Goal: Information Seeking & Learning: Check status

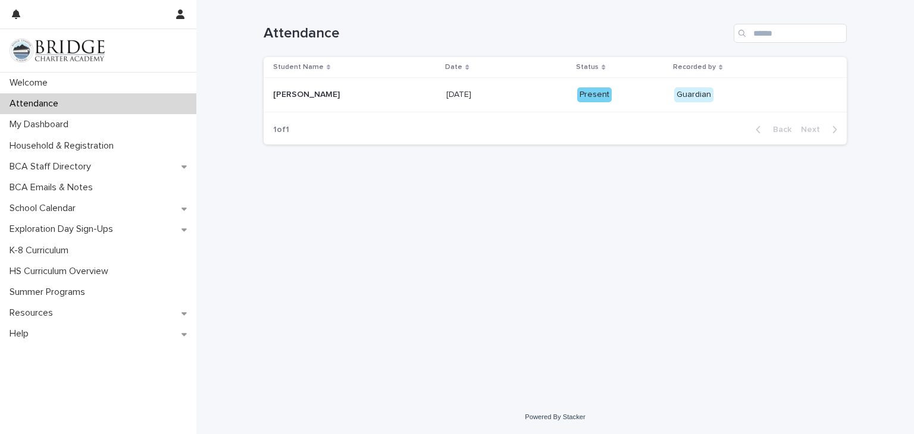
click at [612, 96] on div "Present" at bounding box center [594, 94] width 35 height 15
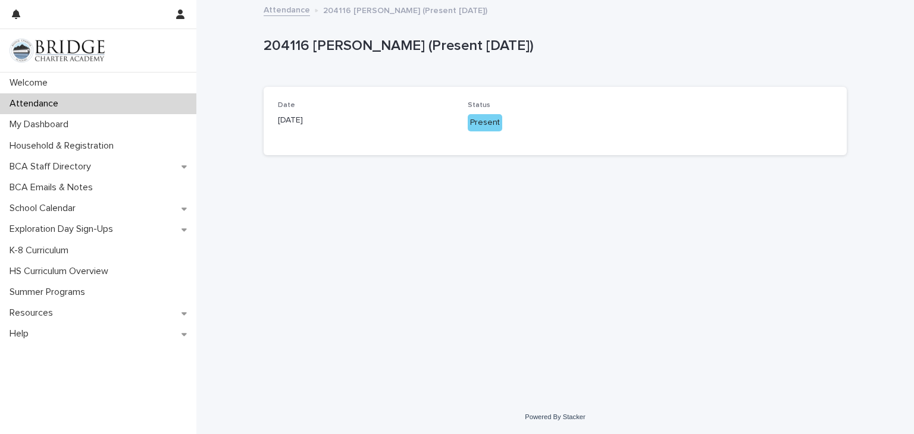
click at [491, 127] on div "Present" at bounding box center [485, 122] width 35 height 17
click at [309, 134] on div "Date [DATE]" at bounding box center [365, 118] width 175 height 35
click at [349, 44] on p "204116 [PERSON_NAME] (Present [DATE])" at bounding box center [553, 45] width 578 height 17
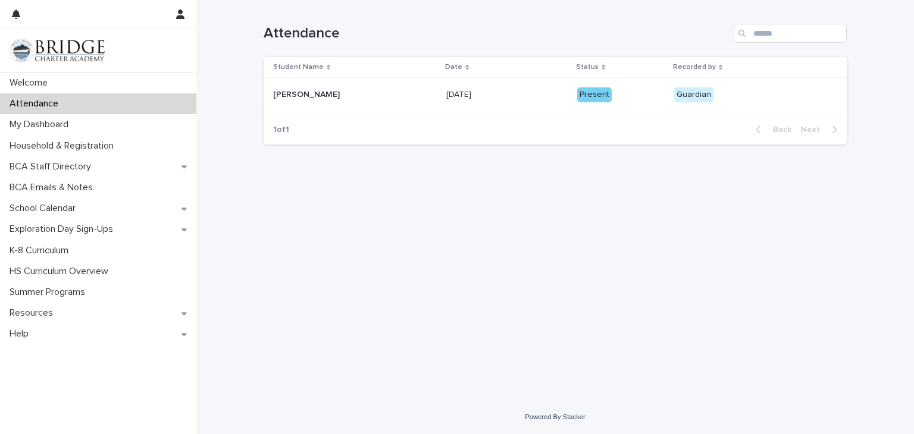
click at [713, 101] on div "Guardian" at bounding box center [693, 94] width 39 height 15
click at [144, 131] on div "My Dashboard" at bounding box center [98, 124] width 196 height 21
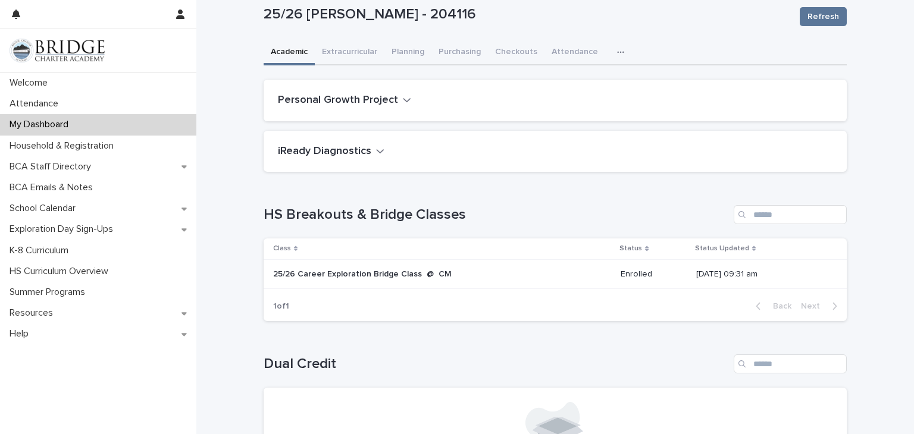
scroll to position [25, 0]
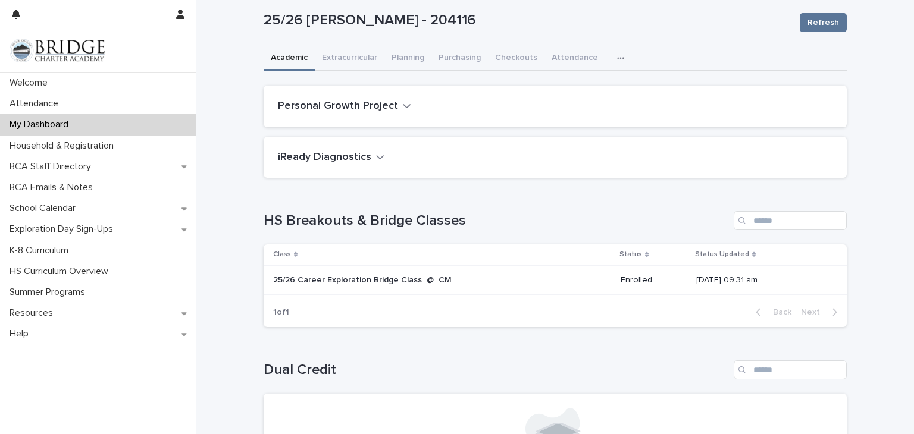
click at [394, 281] on p "25/26 Career Exploration Bridge Class @ CM" at bounding box center [372, 280] width 198 height 10
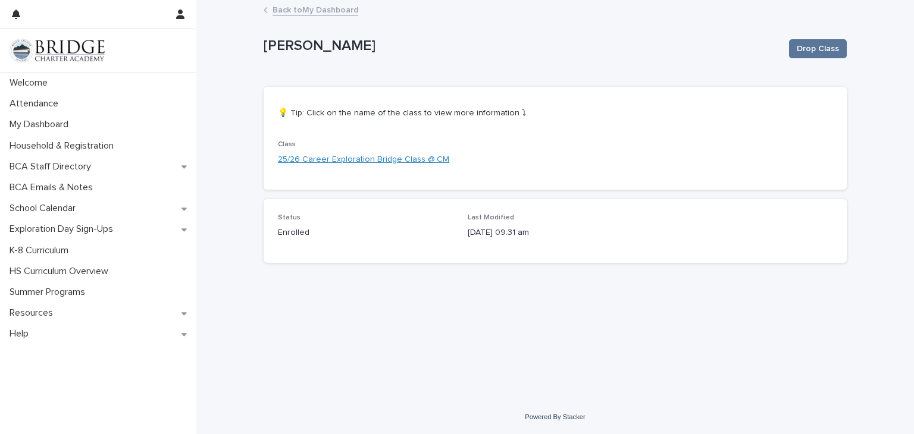
click at [399, 160] on link "25/26 Career Exploration Bridge Class @ CM" at bounding box center [363, 159] width 171 height 12
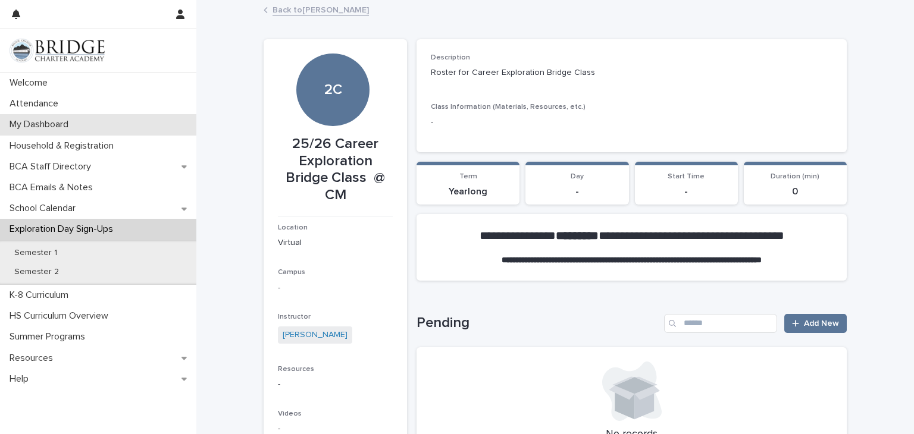
click at [90, 124] on div "My Dashboard" at bounding box center [98, 124] width 196 height 21
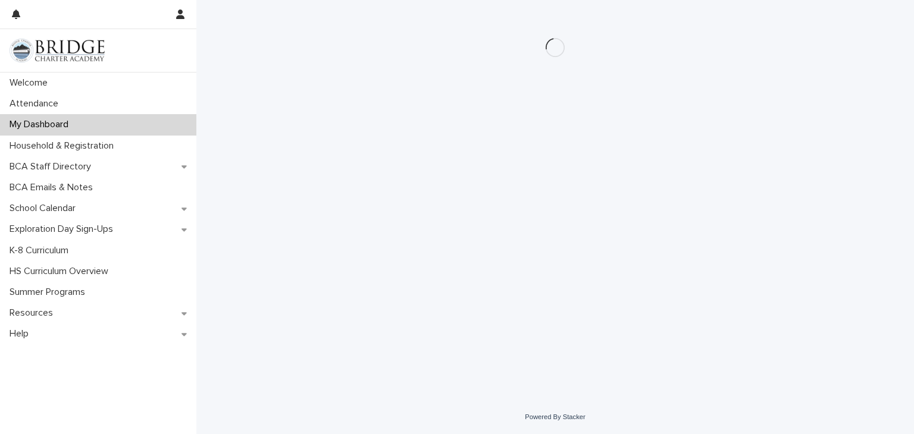
click at [134, 128] on div "My Dashboard" at bounding box center [98, 124] width 196 height 21
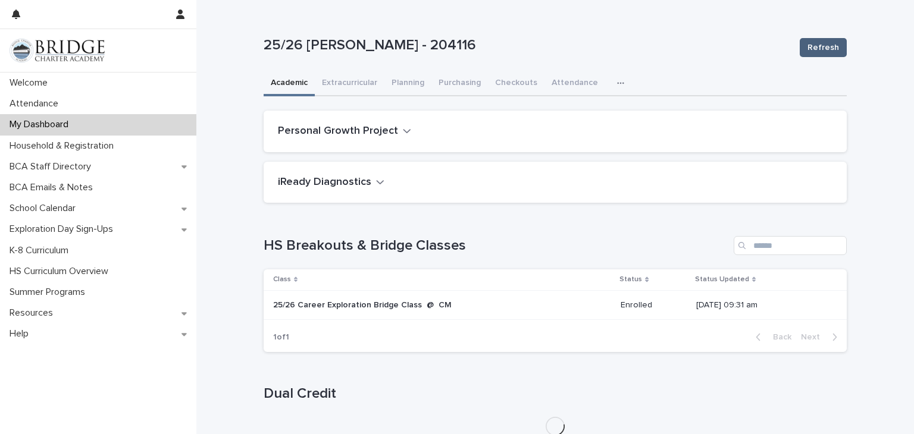
click at [807, 51] on span "Refresh" at bounding box center [823, 48] width 32 height 12
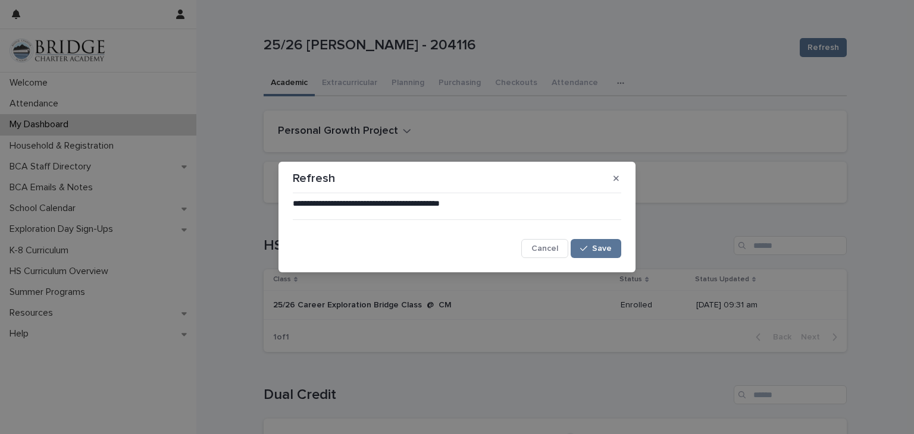
drag, startPoint x: 586, startPoint y: 244, endPoint x: 571, endPoint y: 274, distance: 34.1
click at [571, 274] on div "**********" at bounding box center [457, 217] width 914 height 434
click at [589, 242] on button "Save" at bounding box center [596, 248] width 51 height 19
click at [618, 170] on button "button" at bounding box center [616, 178] width 20 height 19
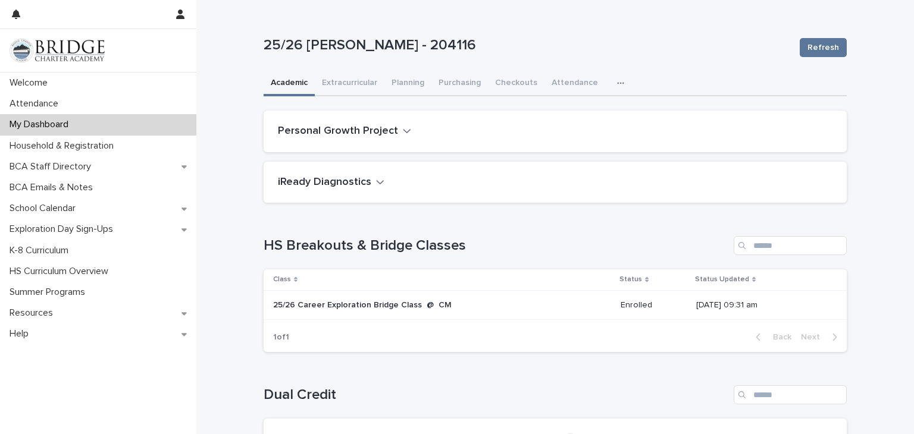
click at [376, 179] on icon "button" at bounding box center [380, 182] width 8 height 11
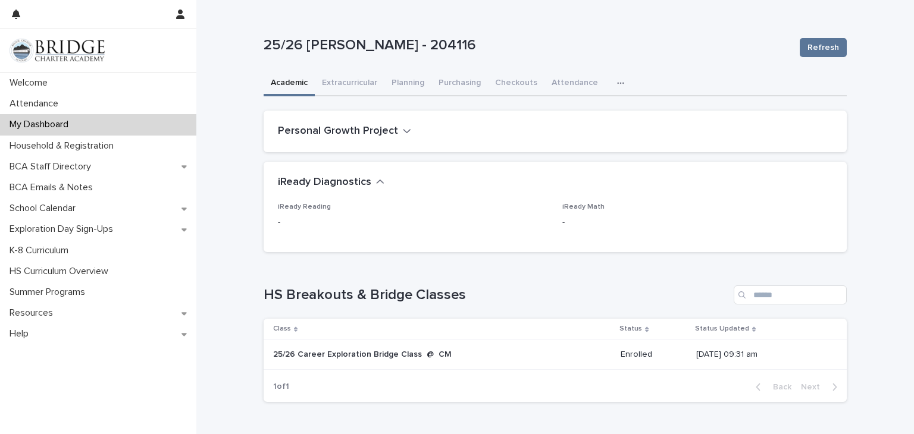
click at [269, 218] on div "iReady Reading - iReady Math -" at bounding box center [555, 227] width 583 height 49
drag, startPoint x: 389, startPoint y: 139, endPoint x: 395, endPoint y: 135, distance: 6.9
click at [395, 135] on div "Personal Growth Project" at bounding box center [555, 132] width 583 height 42
click at [403, 135] on icon "button" at bounding box center [407, 131] width 8 height 11
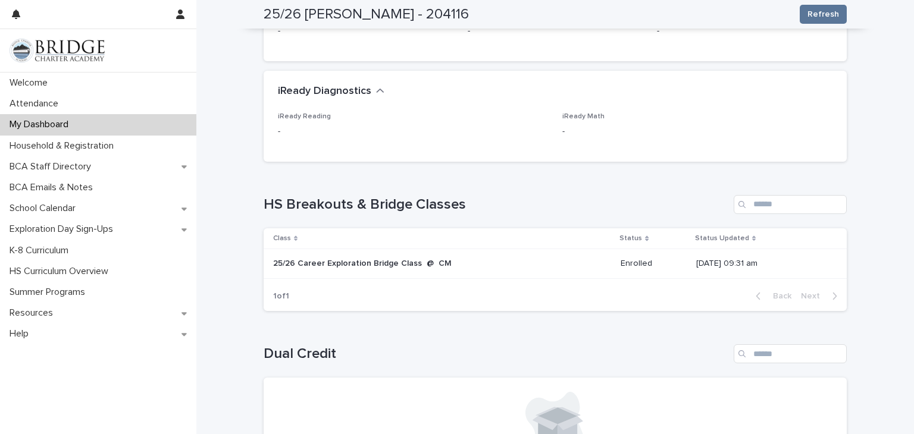
scroll to position [239, 0]
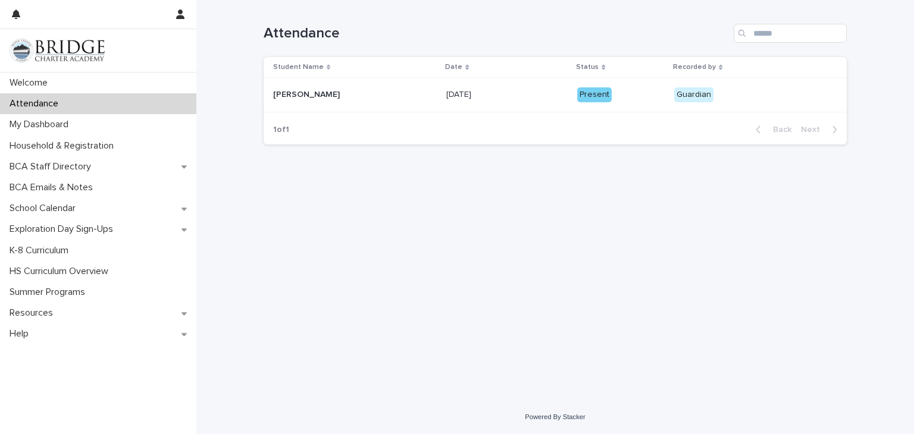
drag, startPoint x: 616, startPoint y: 90, endPoint x: 566, endPoint y: 155, distance: 82.7
click at [566, 155] on div "Loading... Saving… Loading... Saving… Attendance Student Name Date Status Recor…" at bounding box center [555, 185] width 595 height 371
click at [381, 99] on p at bounding box center [355, 95] width 164 height 10
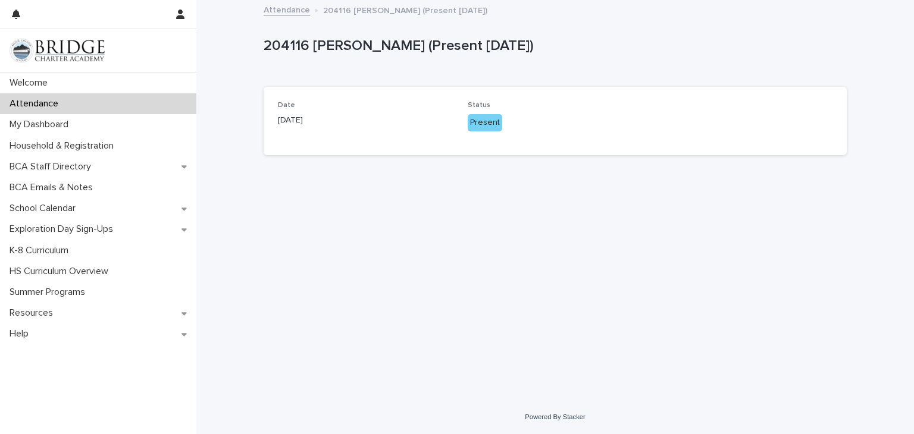
click at [490, 124] on div "Present" at bounding box center [485, 122] width 35 height 17
drag, startPoint x: 490, startPoint y: 124, endPoint x: 456, endPoint y: 184, distance: 69.0
click at [456, 184] on div "Loading... Saving… Loading... Saving… 204116 Joshua Pineda-Despaigne (Present 0…" at bounding box center [555, 185] width 595 height 369
click at [499, 145] on div "Date 9/11/2025 Status Present" at bounding box center [555, 121] width 583 height 68
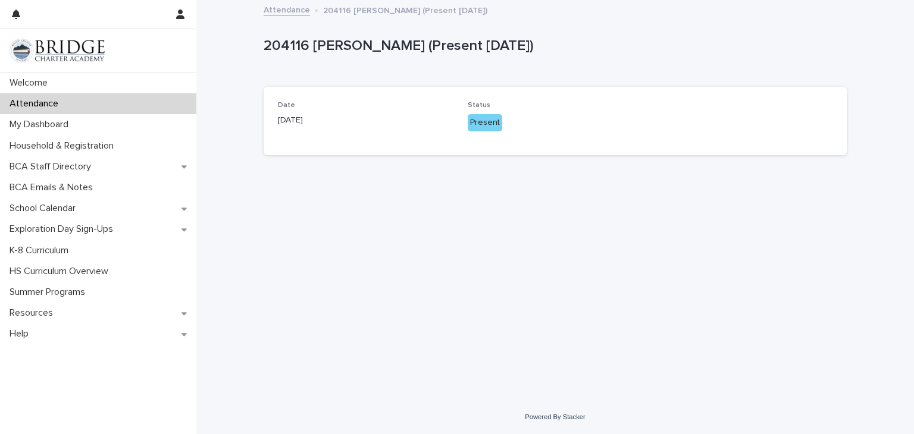
click at [302, 117] on p "[DATE]" at bounding box center [365, 120] width 175 height 12
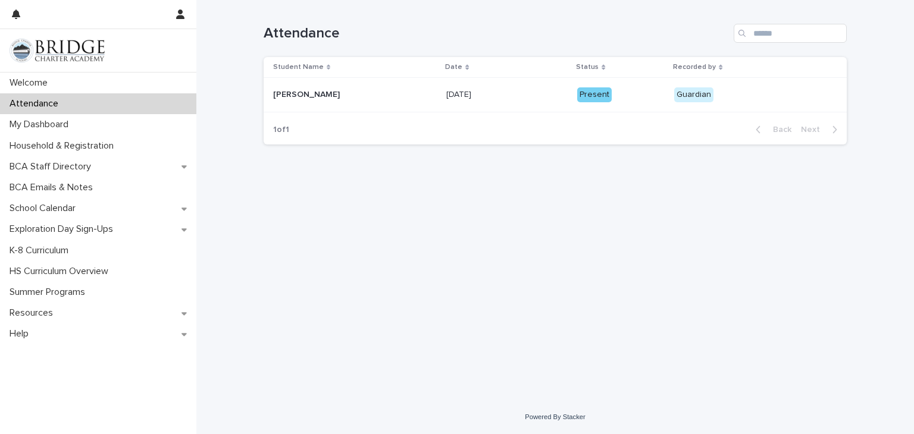
click at [716, 67] on p "Recorded by" at bounding box center [694, 67] width 43 height 13
click at [385, 89] on div "Joshua Pineda-Despaigne Joshua Pineda-Despaigne" at bounding box center [355, 95] width 164 height 20
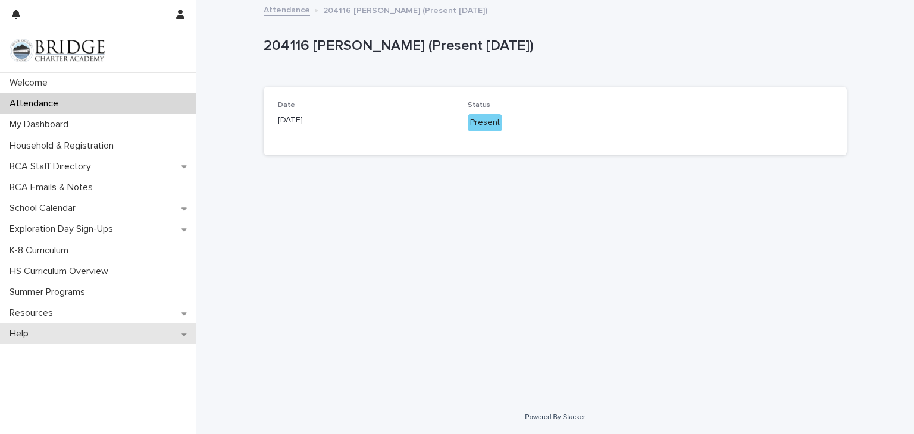
click at [92, 339] on div "Help" at bounding box center [98, 334] width 196 height 21
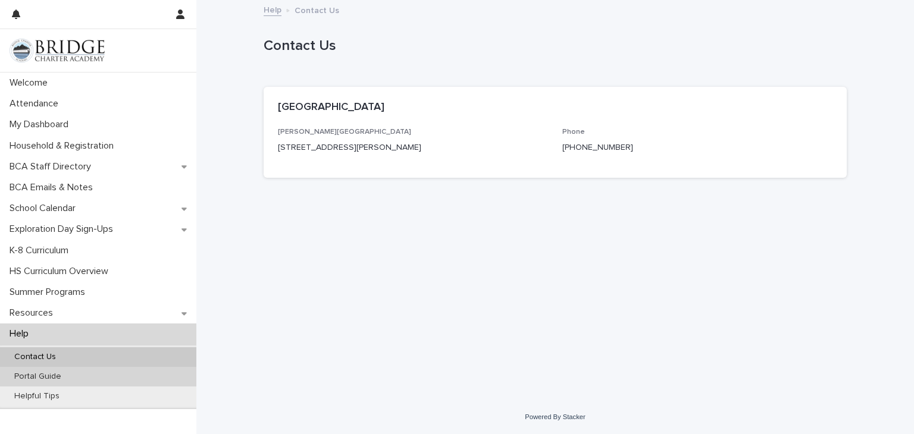
click at [109, 384] on div "Portal Guide" at bounding box center [98, 377] width 196 height 20
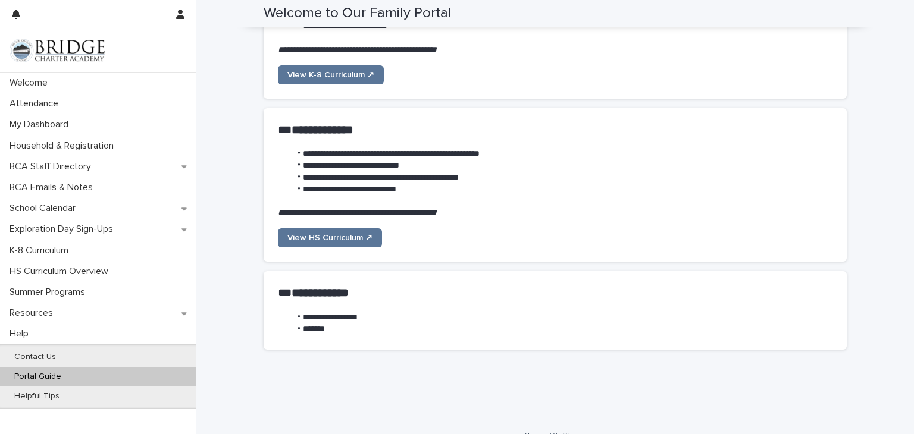
scroll to position [923, 0]
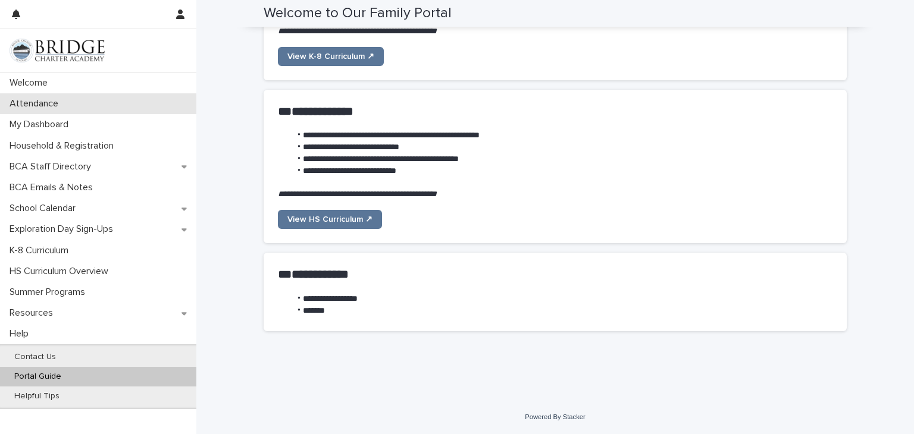
click at [80, 96] on div "Attendance" at bounding box center [98, 103] width 196 height 21
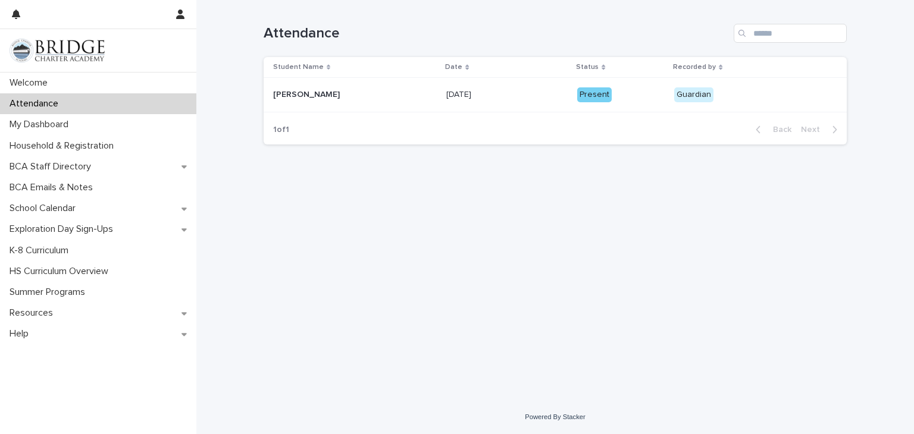
click at [713, 98] on div "Guardian" at bounding box center [693, 94] width 39 height 15
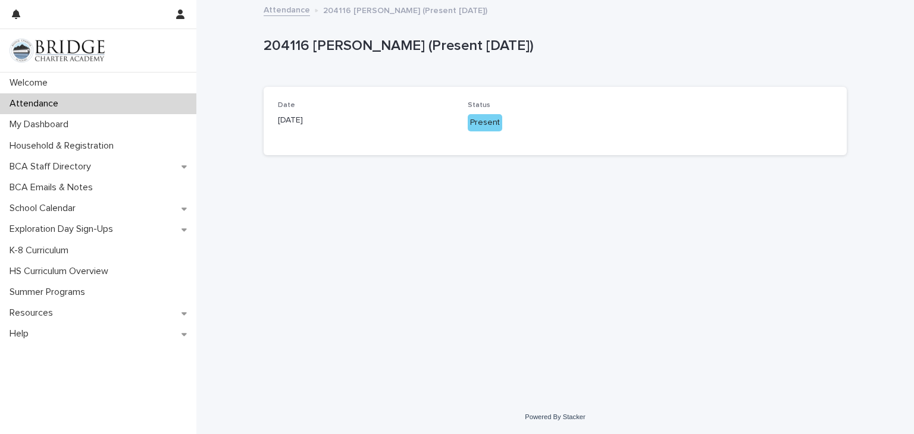
click at [496, 114] on div "Present" at bounding box center [485, 122] width 35 height 17
click at [297, 11] on link "Attendance" at bounding box center [287, 9] width 46 height 14
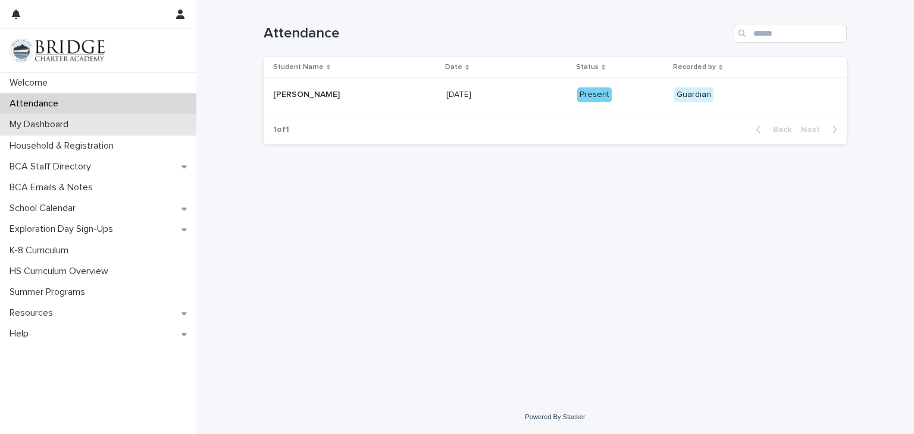
click at [131, 126] on div "My Dashboard" at bounding box center [98, 124] width 196 height 21
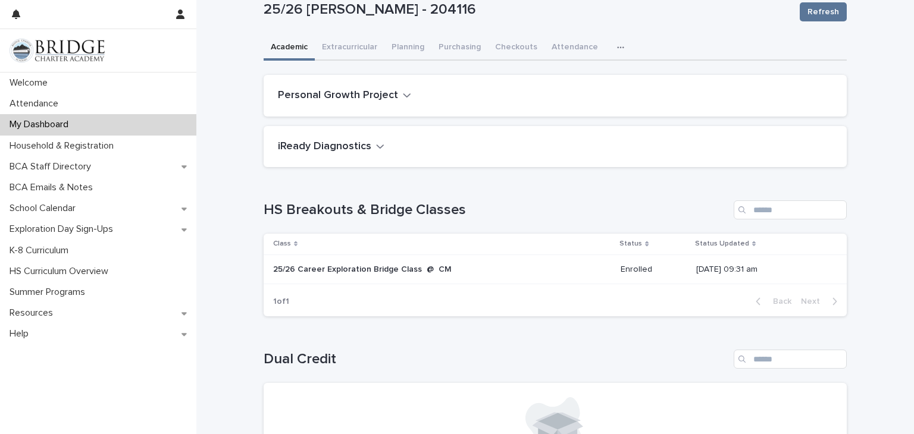
scroll to position [31, 0]
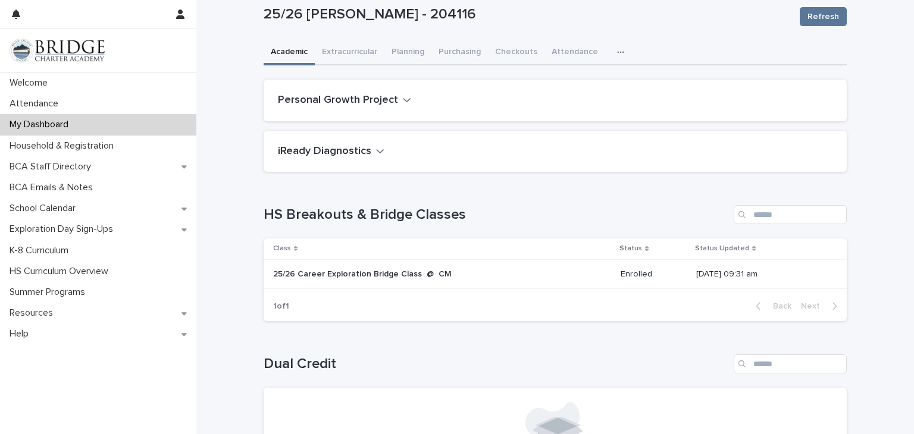
drag, startPoint x: 506, startPoint y: 265, endPoint x: 469, endPoint y: 272, distance: 37.0
click at [469, 272] on div "25/26 Career Exploration Bridge Class @ CM" at bounding box center [442, 275] width 338 height 20
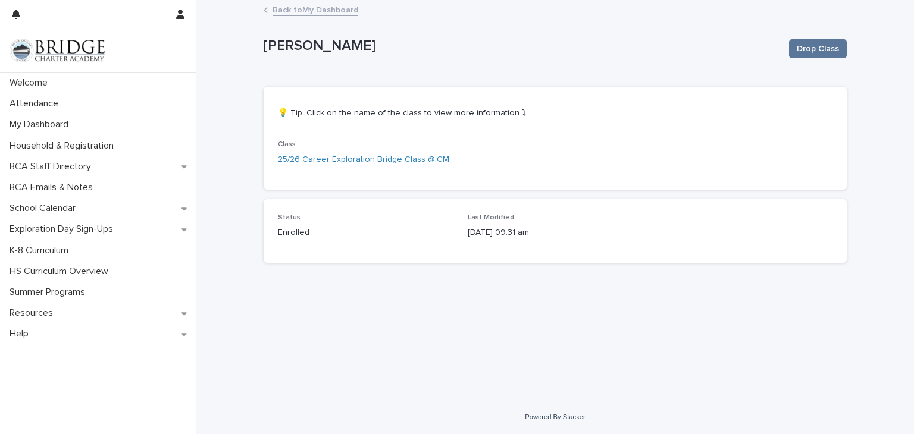
click at [533, 247] on div "Last Modified 09/10/2025 09:31 am" at bounding box center [555, 231] width 175 height 35
click at [428, 153] on link "25/26 Career Exploration Bridge Class @ CM" at bounding box center [363, 159] width 171 height 12
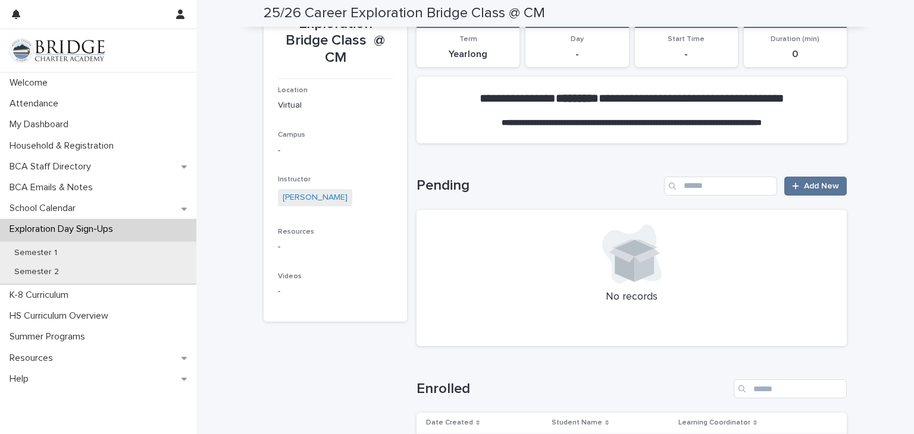
scroll to position [137, 0]
click at [283, 275] on span "Videos" at bounding box center [290, 277] width 24 height 7
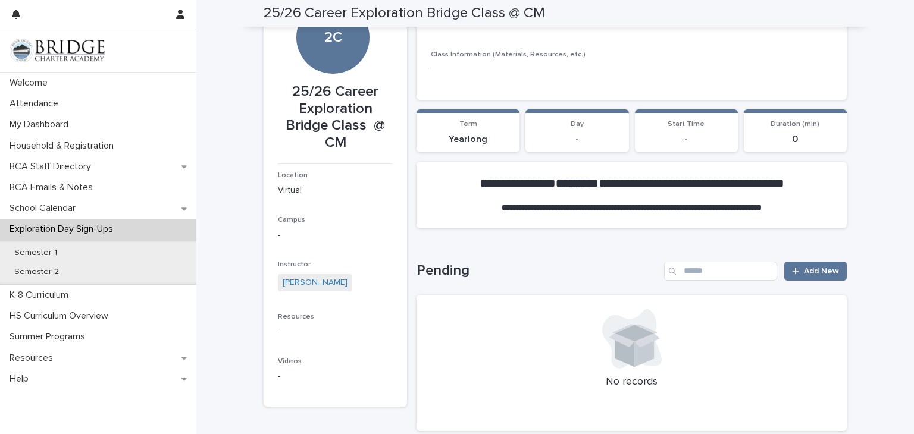
scroll to position [0, 0]
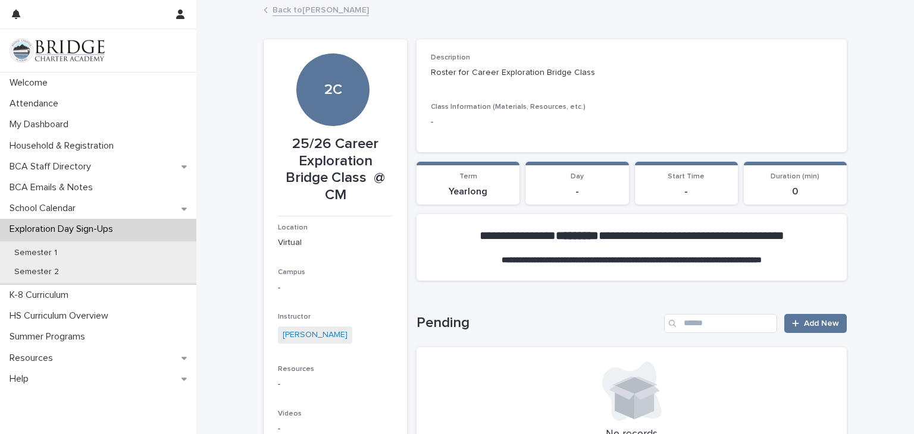
click at [343, 5] on link "Back to Joshua Pineda-Despaigne" at bounding box center [320, 9] width 96 height 14
